Goal: Task Accomplishment & Management: Manage account settings

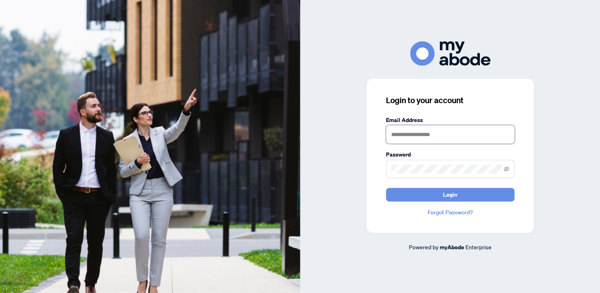
click at [441, 136] on input "text" at bounding box center [450, 134] width 128 height 18
drag, startPoint x: 464, startPoint y: 135, endPoint x: 406, endPoint y: 136, distance: 57.4
click at [406, 136] on input "**********" at bounding box center [450, 134] width 128 height 18
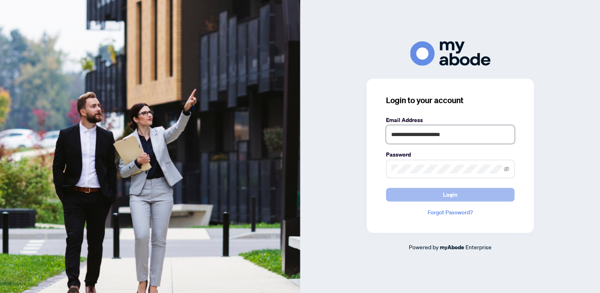
type input "**********"
click at [455, 198] on span "Login" at bounding box center [450, 194] width 14 height 13
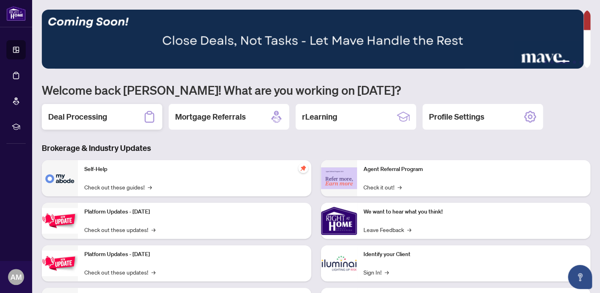
click at [142, 120] on div "Deal Processing" at bounding box center [102, 117] width 120 height 26
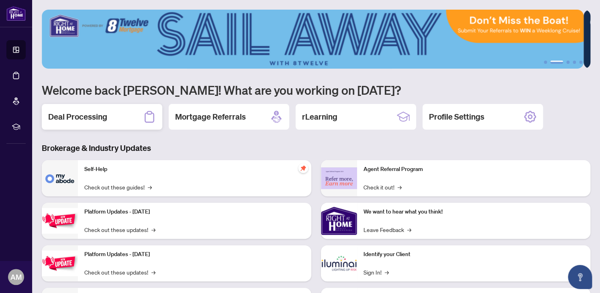
click at [71, 118] on h2 "Deal Processing" at bounding box center [77, 116] width 59 height 11
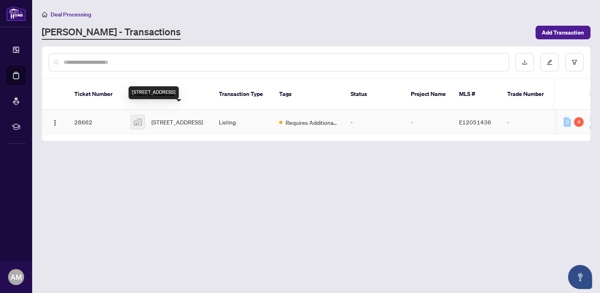
click at [170, 118] on span "[STREET_ADDRESS]" at bounding box center [176, 122] width 51 height 9
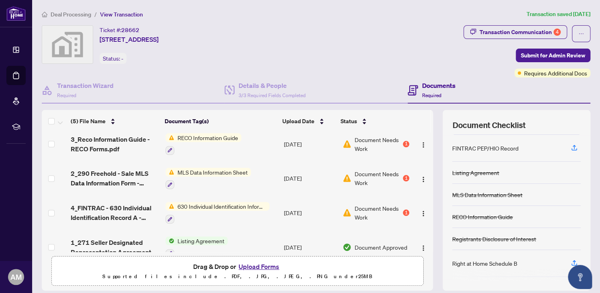
scroll to position [40, 0]
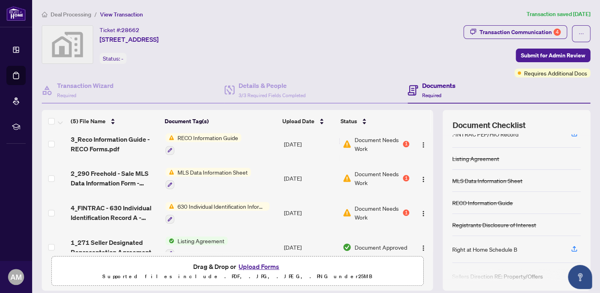
click at [408, 90] on icon at bounding box center [413, 90] width 10 height 10
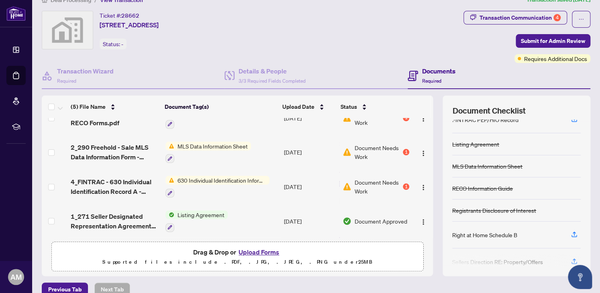
scroll to position [0, 0]
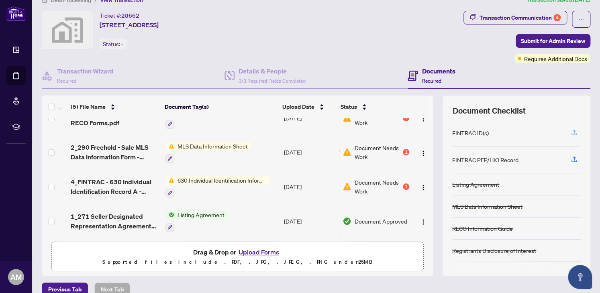
click at [571, 132] on icon "button" at bounding box center [574, 132] width 7 height 7
